Goal: Check status: Check status

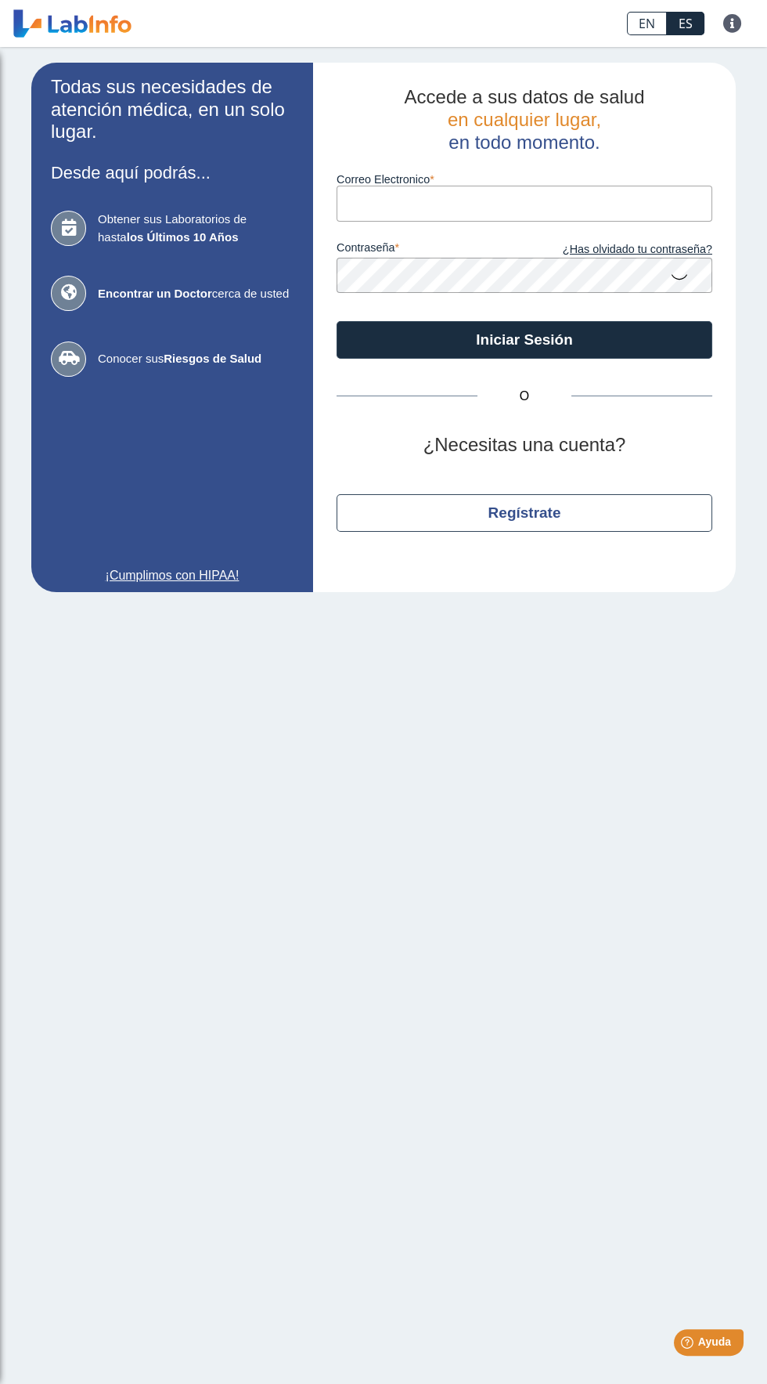
click at [530, 179] on label "Correo Electronico" at bounding box center [525, 179] width 376 height 13
click at [530, 186] on input "Correo Electronico" at bounding box center [525, 203] width 376 height 35
type input "[PERSON_NAME][EMAIL_ADDRESS][DOMAIN_NAME]"
click at [337, 321] on button "Iniciar Sesión" at bounding box center [525, 340] width 376 height 38
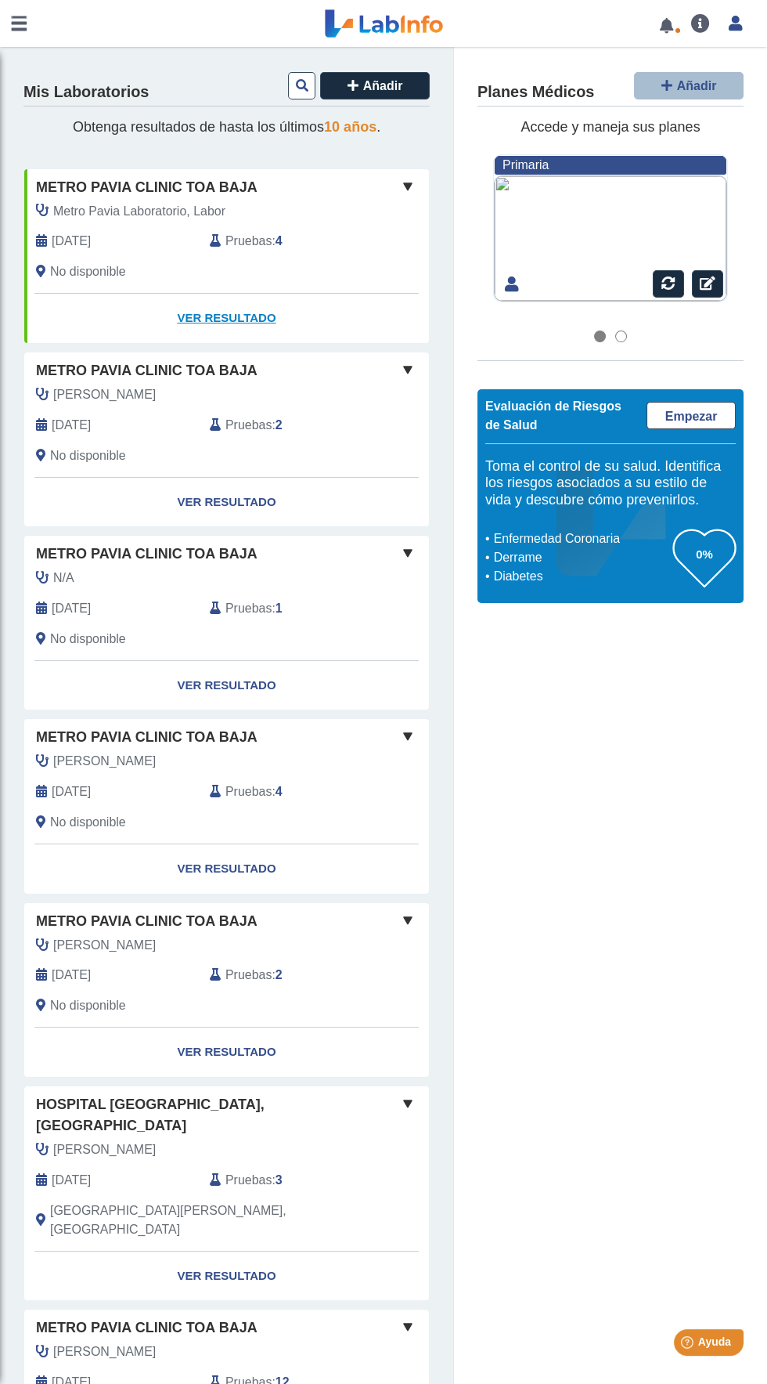
click at [246, 316] on link "Ver Resultado" at bounding box center [226, 318] width 405 height 49
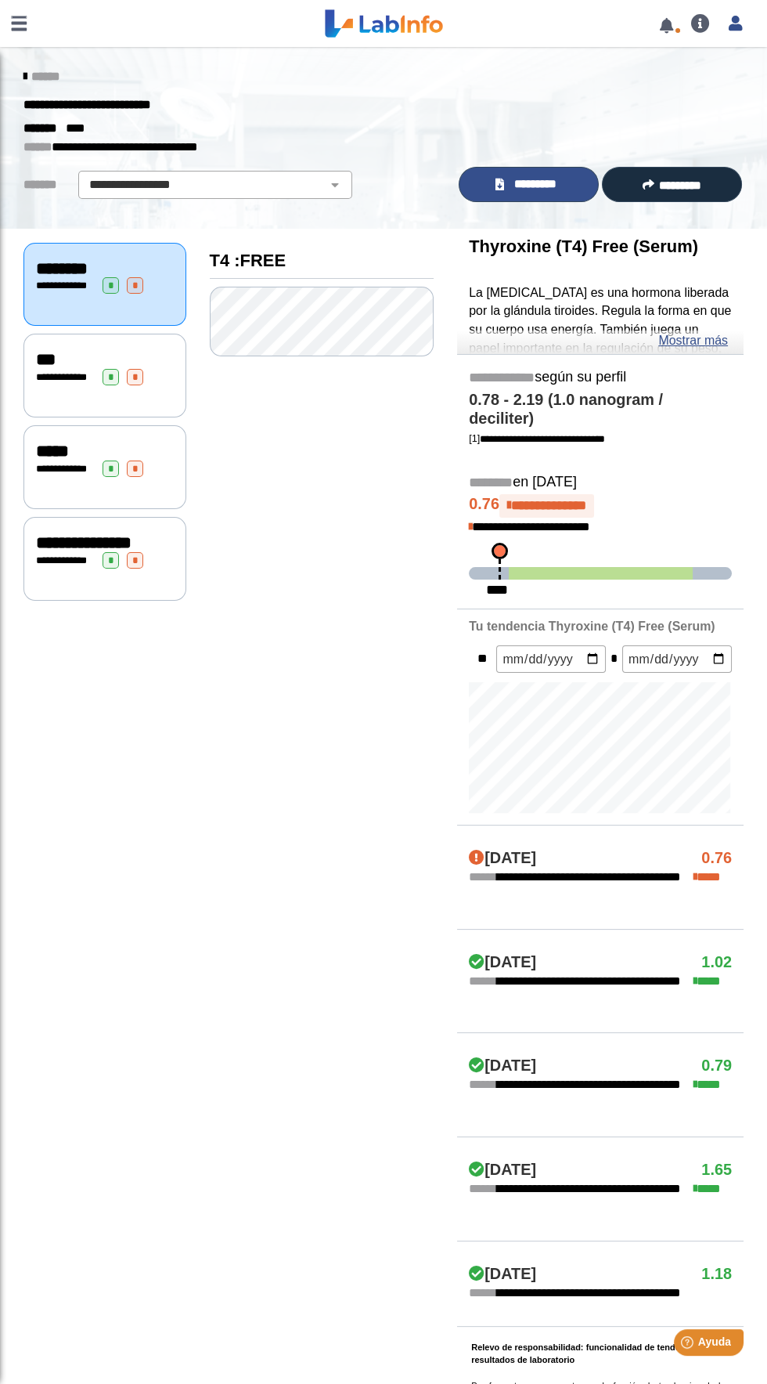
click at [525, 186] on span "*********" at bounding box center [536, 184] width 54 height 18
